Goal: Information Seeking & Learning: Learn about a topic

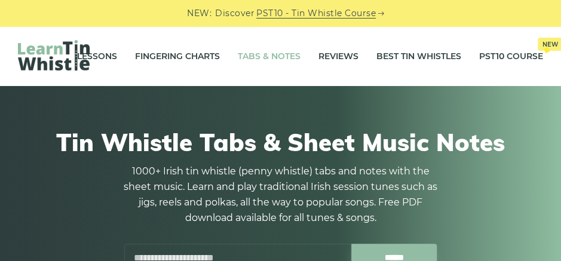
click at [173, 57] on link "Fingering Charts" at bounding box center [177, 56] width 85 height 30
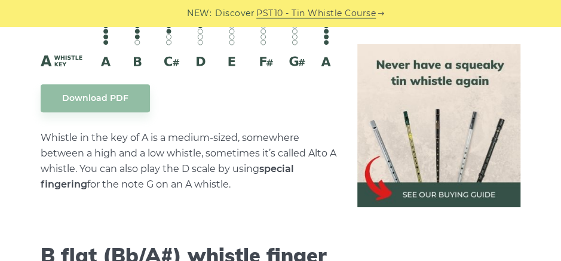
scroll to position [3527, 0]
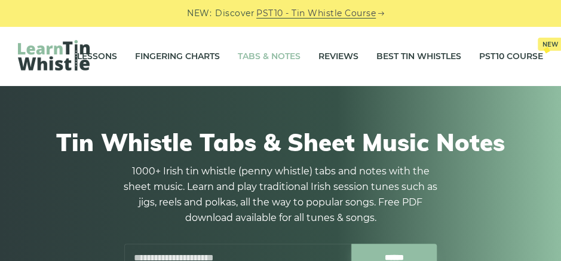
click at [296, 71] on link "Tabs & Notes" at bounding box center [269, 56] width 63 height 30
click at [500, 60] on link "PST10 Course New" at bounding box center [511, 56] width 64 height 30
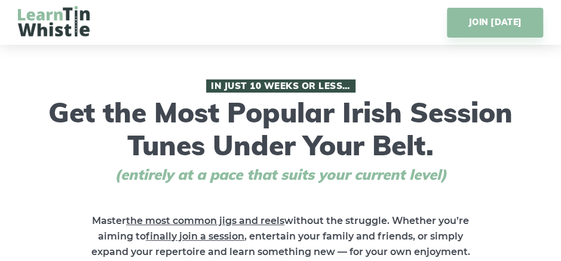
click at [504, 23] on link "JOIN [DATE]" at bounding box center [495, 23] width 96 height 30
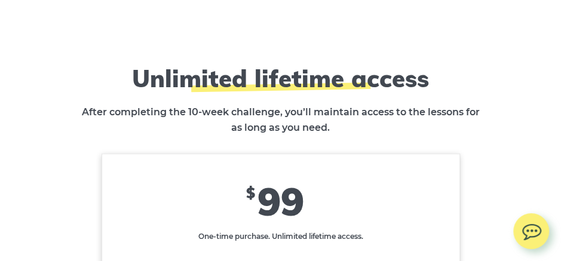
scroll to position [7024, 0]
